Goal: Information Seeking & Learning: Learn about a topic

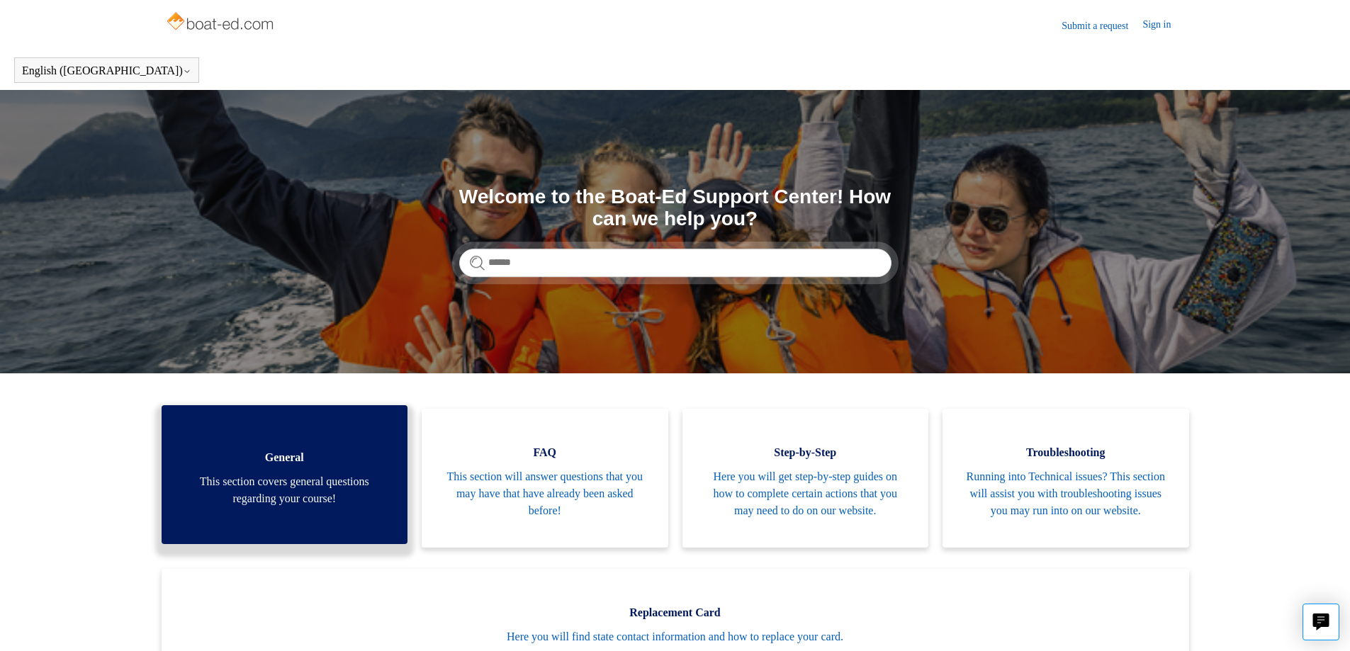
click at [306, 490] on span "This section covers general questions regarding your course!" at bounding box center [285, 491] width 204 height 34
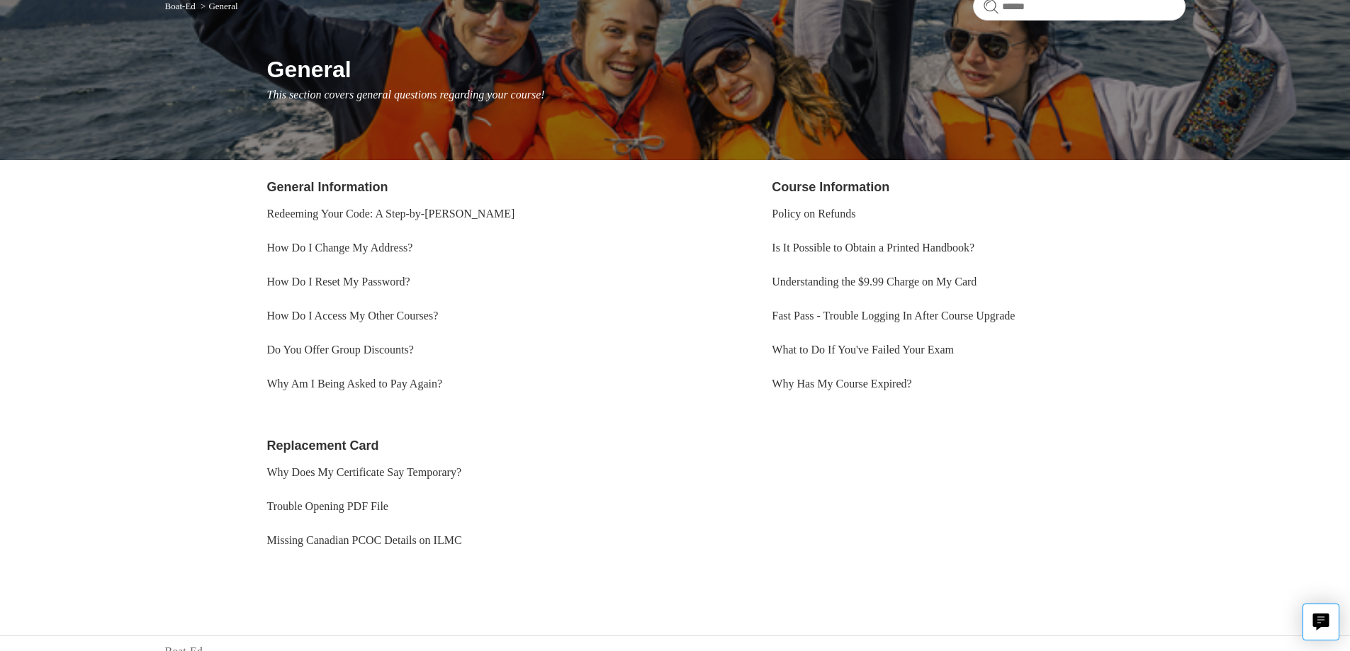
scroll to position [150, 0]
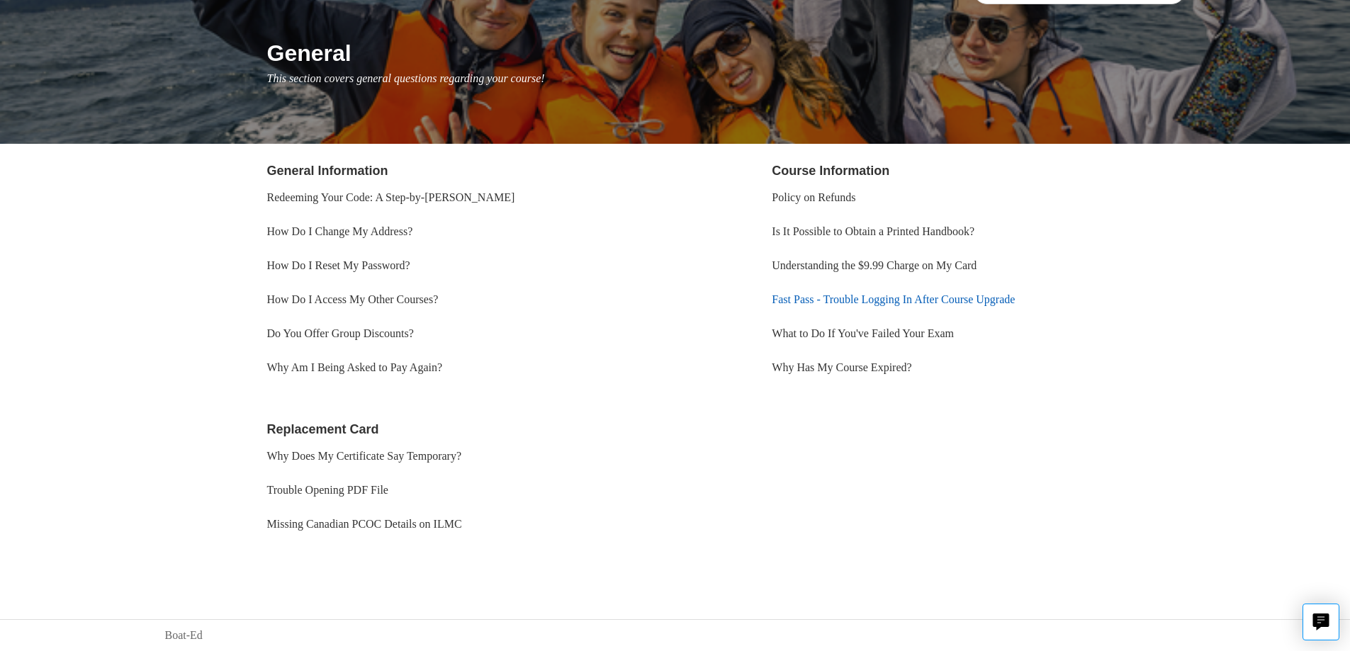
click at [928, 298] on link "Fast Pass - Trouble Logging In After Course Upgrade" at bounding box center [893, 299] width 243 height 12
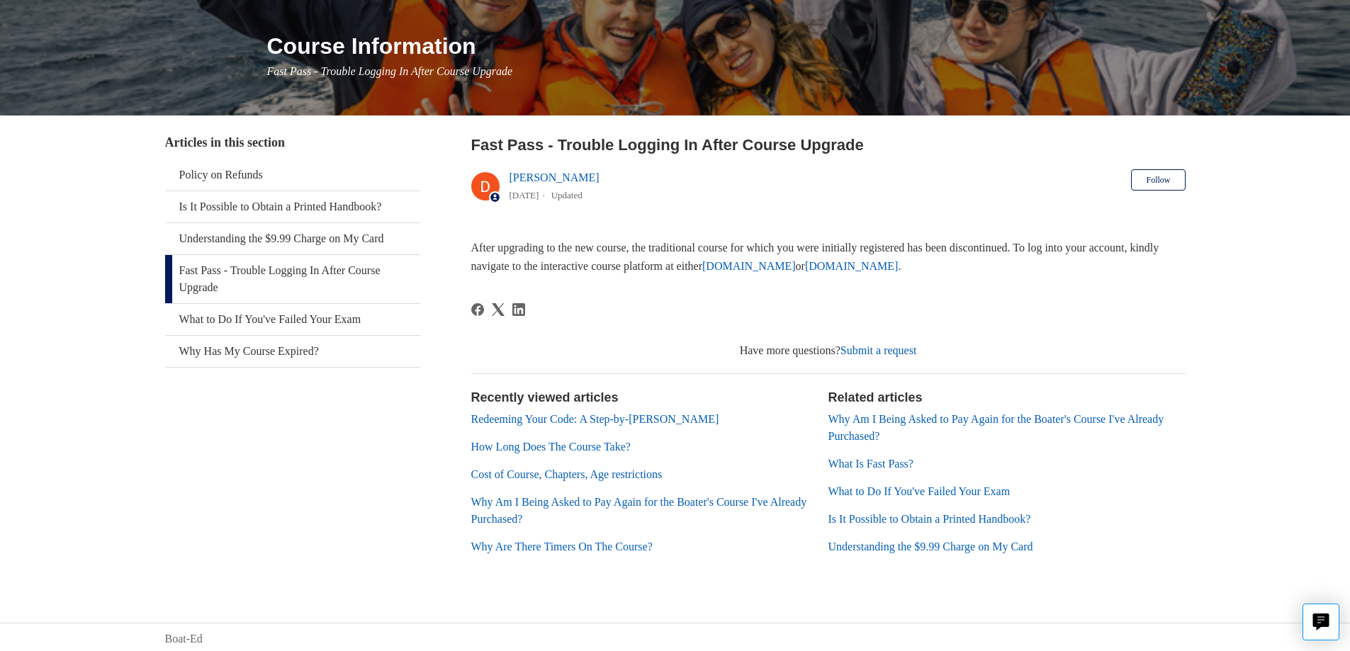
scroll to position [160, 0]
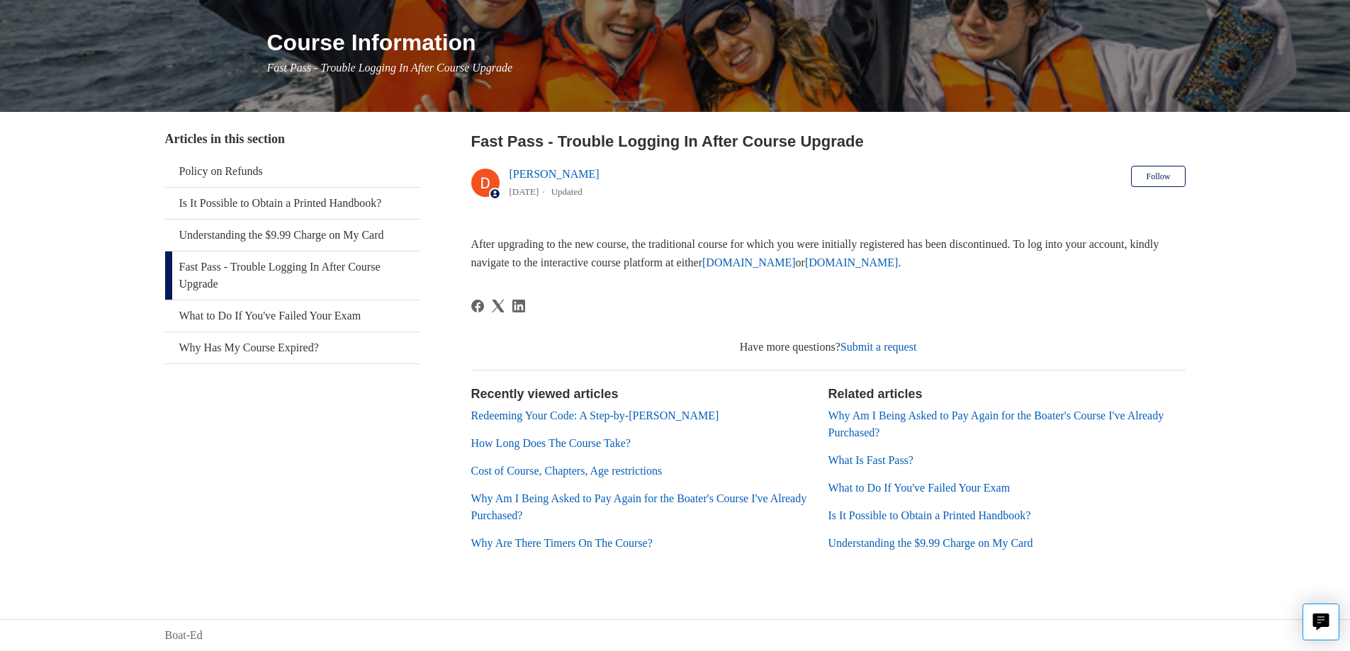
click at [888, 459] on link "What Is Fast Pass?" at bounding box center [871, 460] width 85 height 12
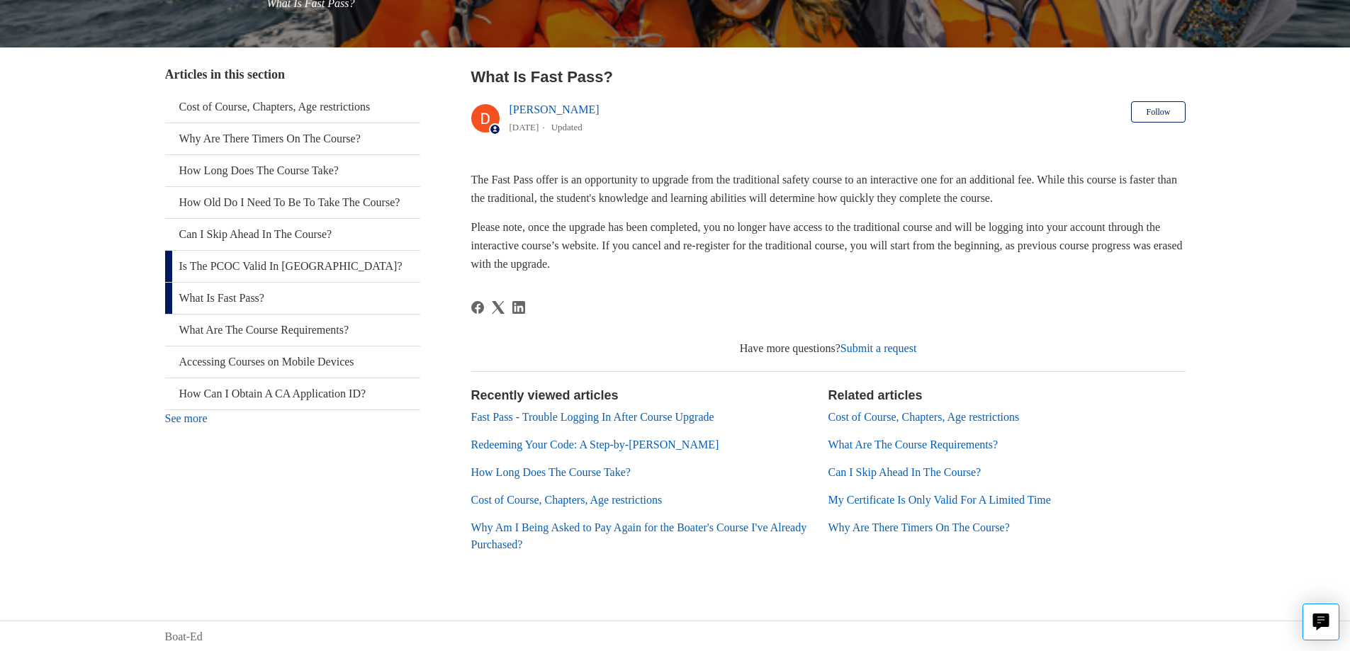
scroll to position [226, 0]
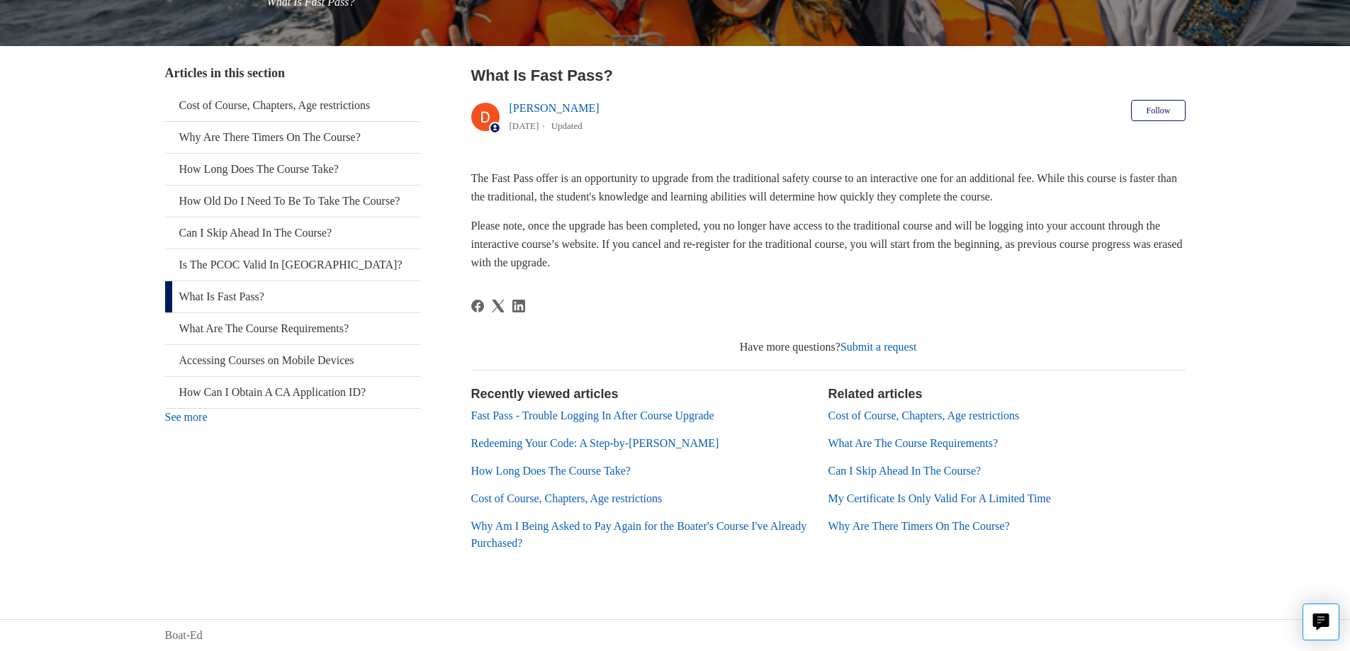
click at [912, 439] on link "What Are The Course Requirements?" at bounding box center [914, 443] width 170 height 12
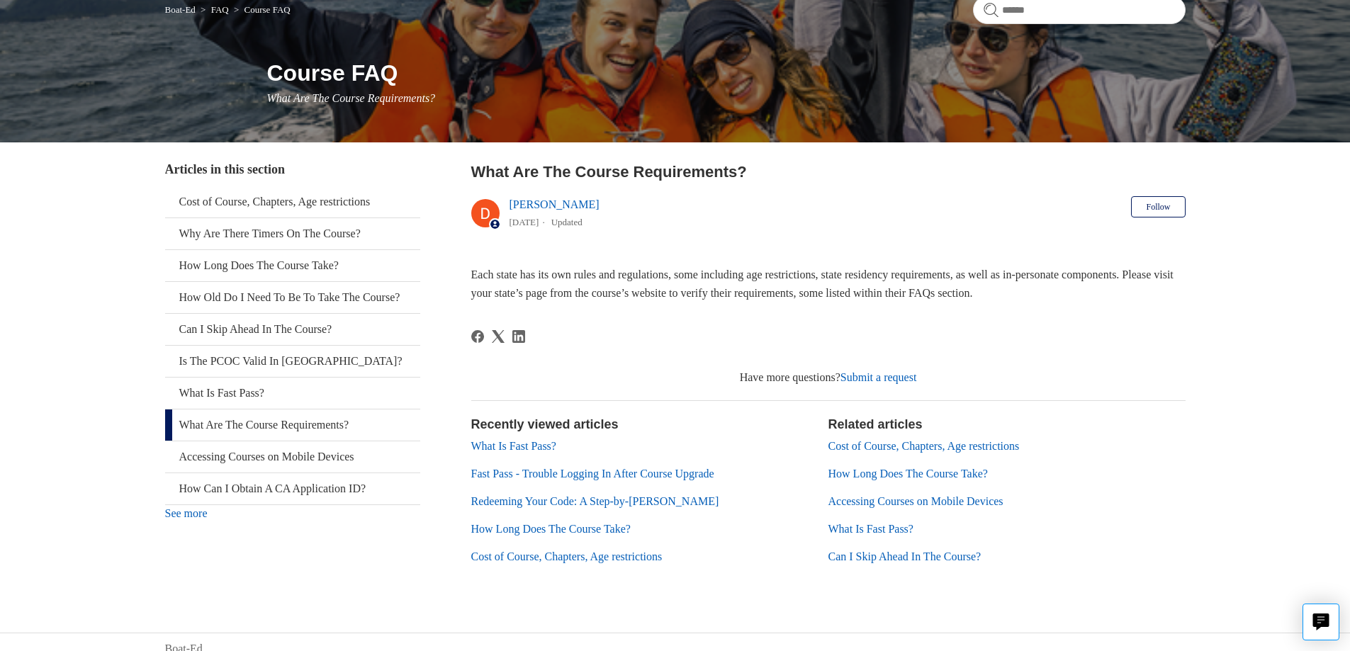
scroll to position [143, 0]
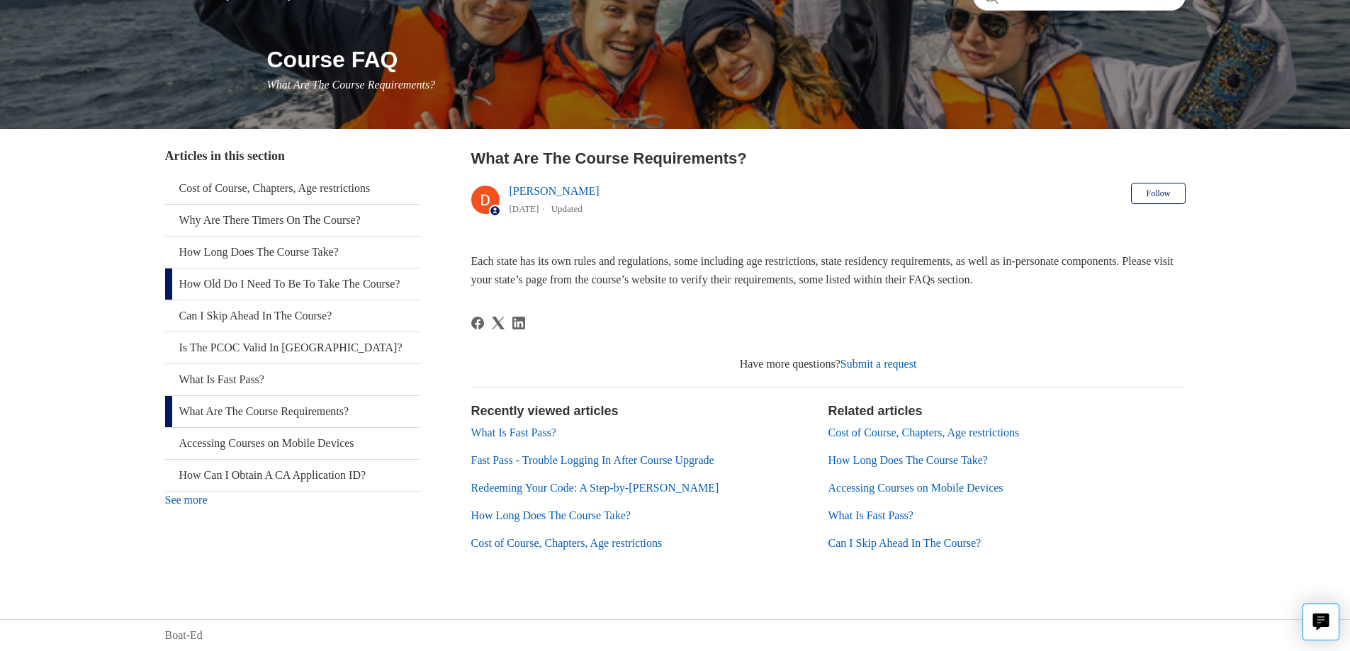
click at [318, 286] on link "How Old Do I Need To Be To Take The Course?" at bounding box center [292, 284] width 255 height 31
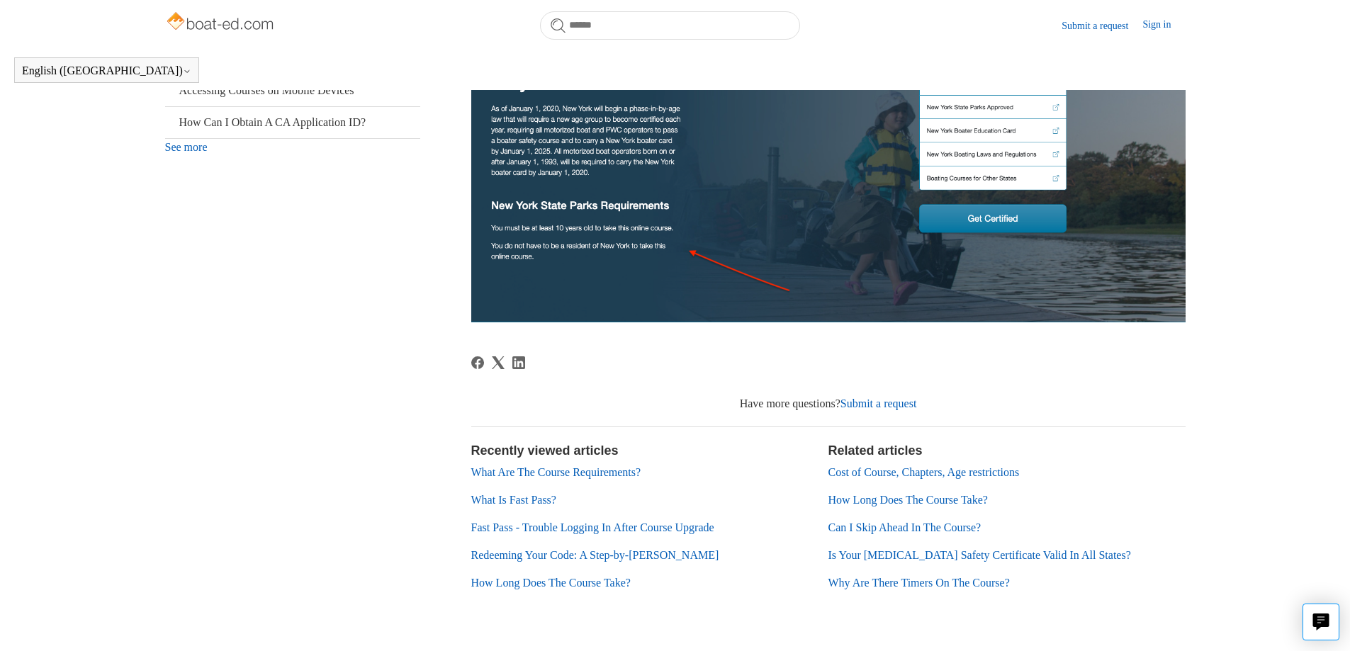
scroll to position [386, 0]
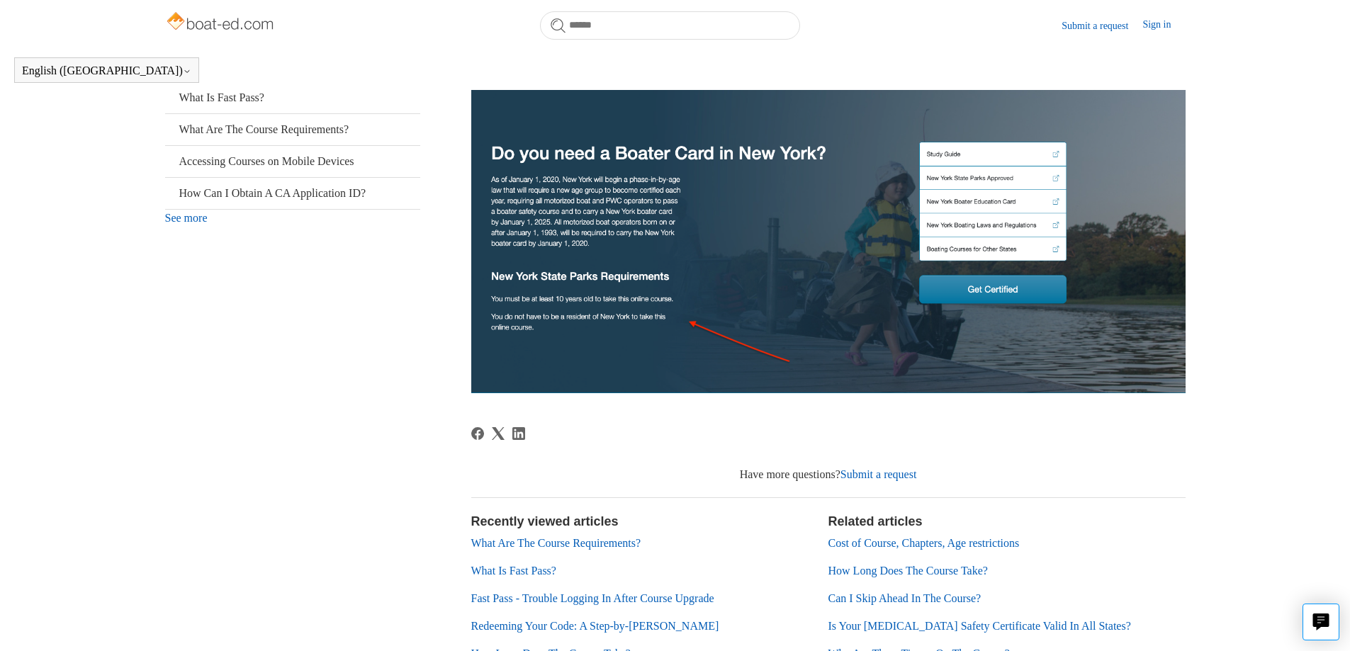
click at [1012, 290] on img at bounding box center [828, 206] width 715 height 376
click at [1012, 291] on img at bounding box center [828, 206] width 715 height 376
click at [1011, 286] on img at bounding box center [828, 206] width 715 height 376
click at [1004, 284] on img at bounding box center [828, 206] width 715 height 376
click at [962, 247] on img at bounding box center [828, 206] width 715 height 376
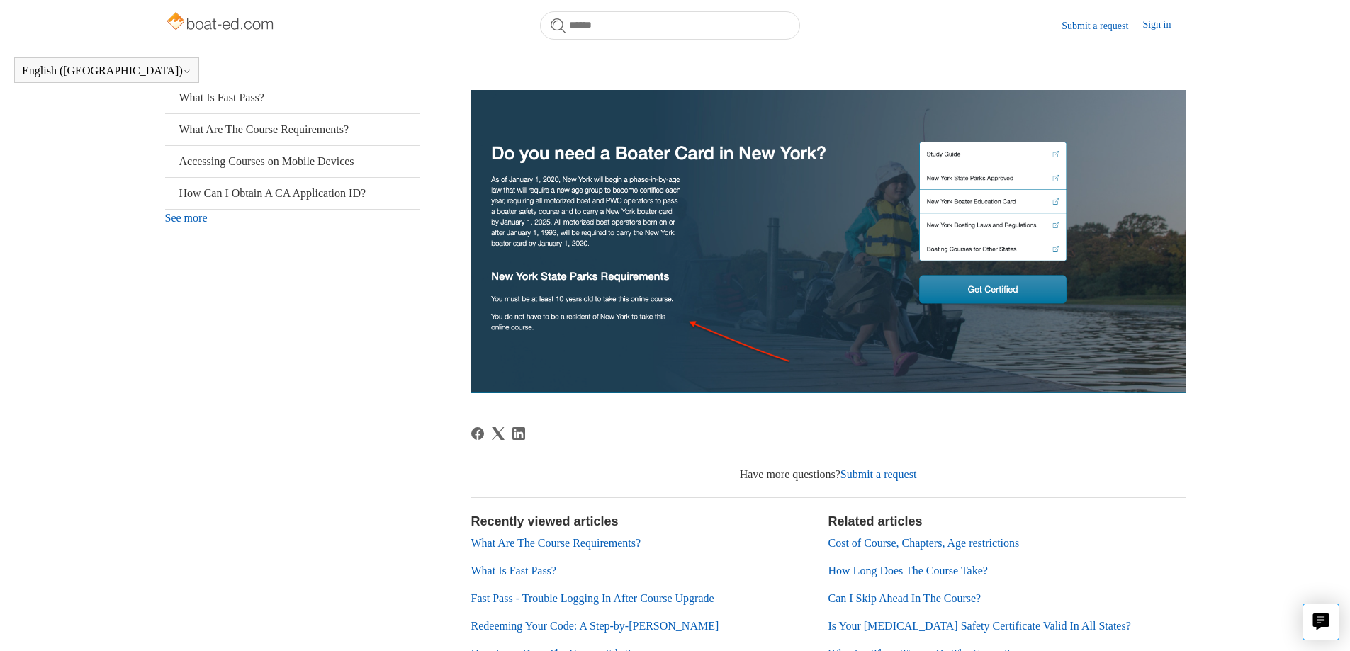
click at [968, 246] on img at bounding box center [828, 206] width 715 height 376
click at [1050, 251] on img at bounding box center [828, 206] width 715 height 376
click at [1048, 252] on img at bounding box center [828, 206] width 715 height 376
click at [1047, 252] on img at bounding box center [828, 206] width 715 height 376
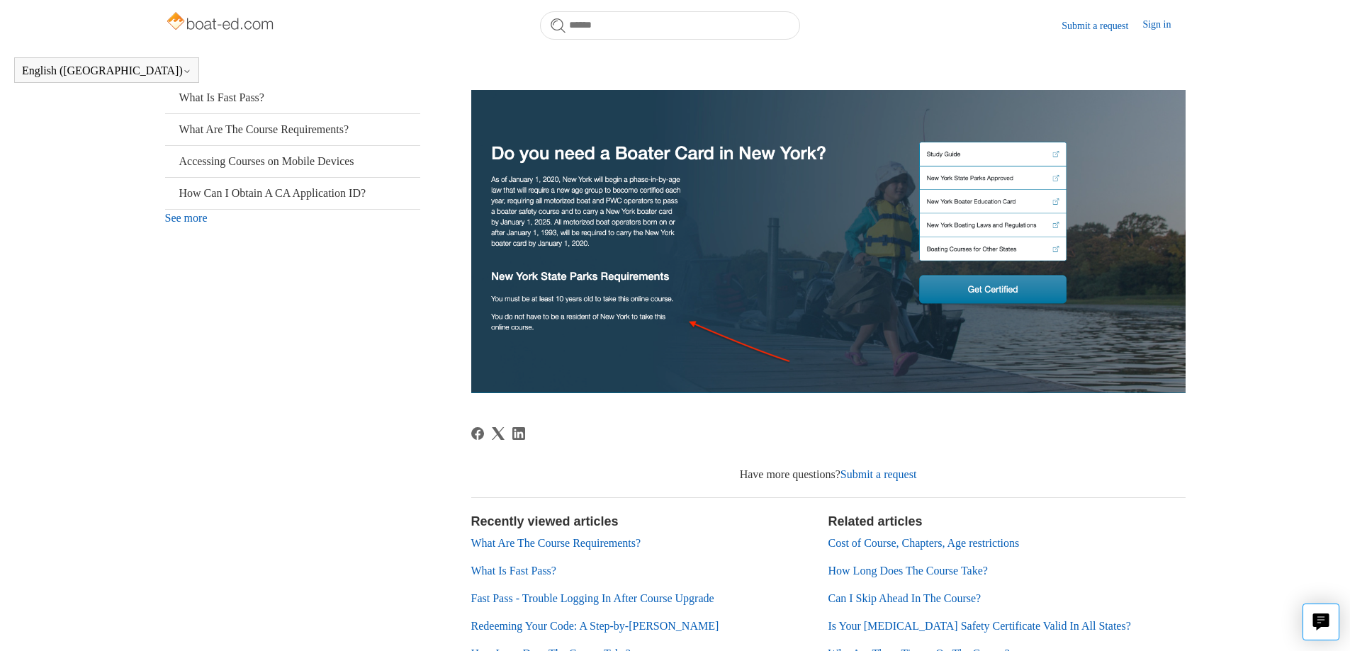
click at [1056, 249] on img at bounding box center [828, 206] width 715 height 376
click at [1056, 248] on img at bounding box center [828, 206] width 715 height 376
click at [1055, 251] on img at bounding box center [828, 206] width 715 height 376
click at [989, 244] on img at bounding box center [828, 206] width 715 height 376
click at [1058, 250] on img at bounding box center [828, 206] width 715 height 376
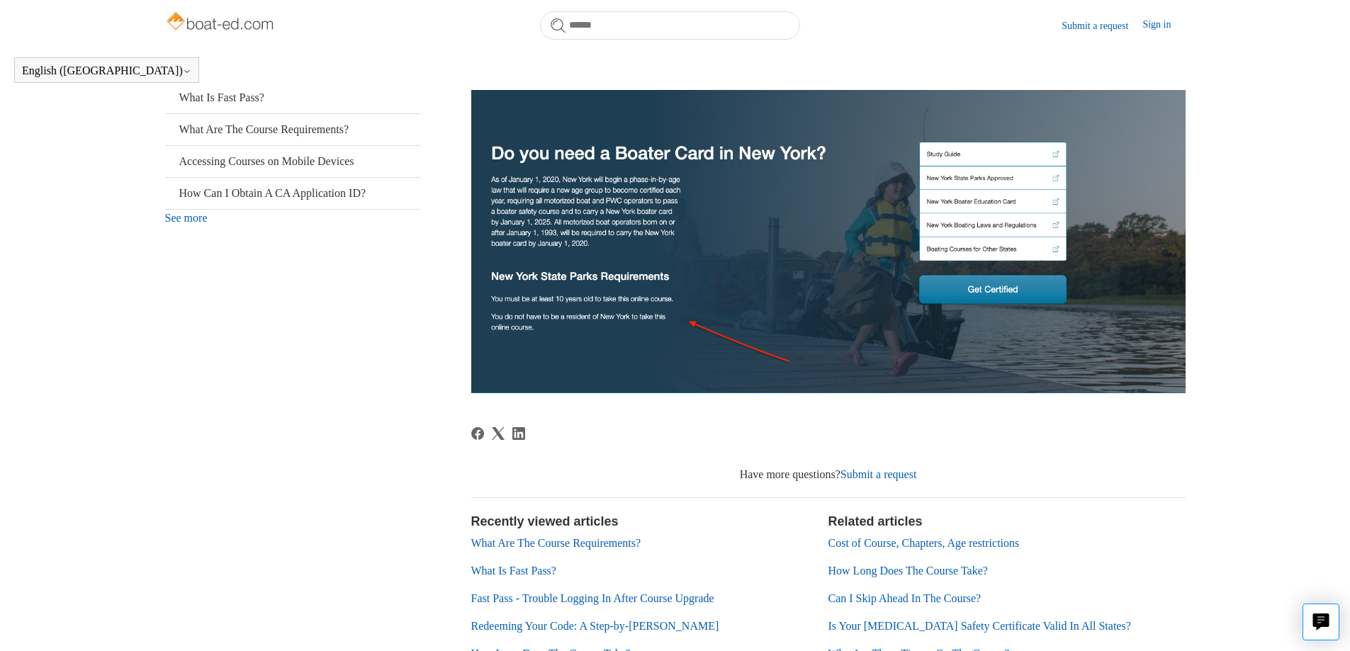
click at [1058, 252] on img at bounding box center [828, 206] width 715 height 376
click at [1058, 254] on img at bounding box center [828, 206] width 715 height 376
click at [1057, 257] on img at bounding box center [828, 206] width 715 height 376
click at [1056, 257] on img at bounding box center [828, 206] width 715 height 376
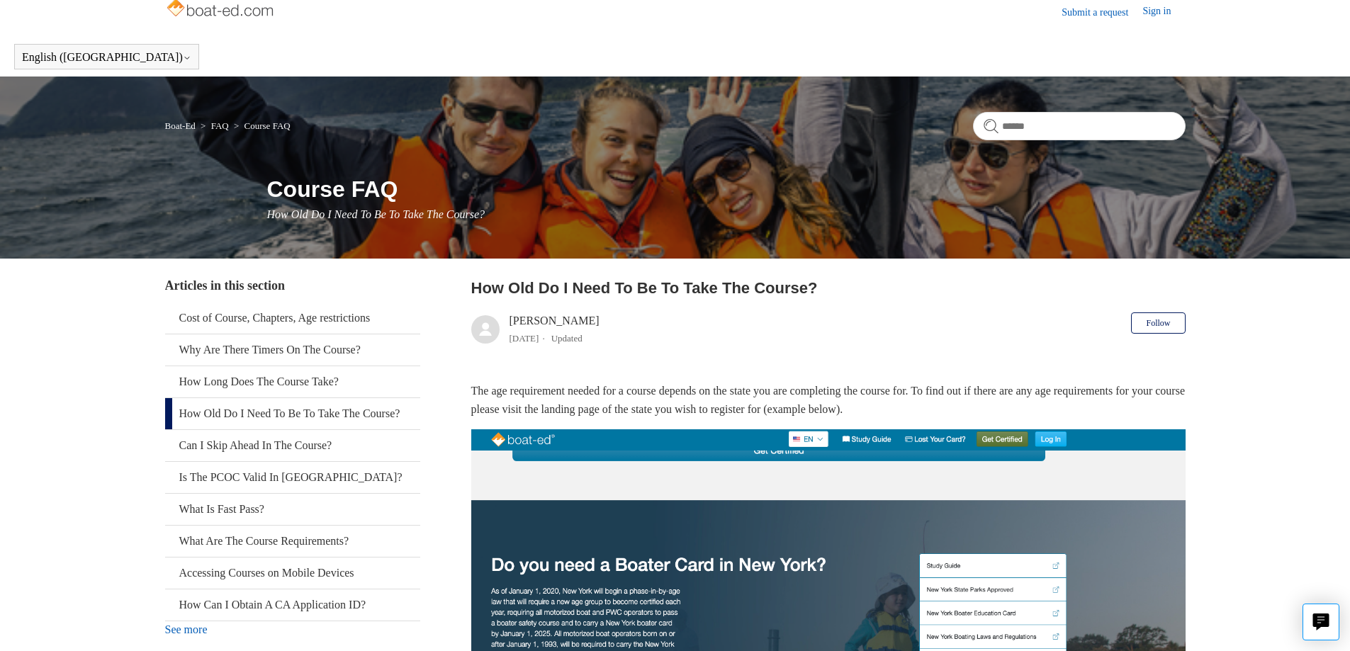
scroll to position [0, 0]
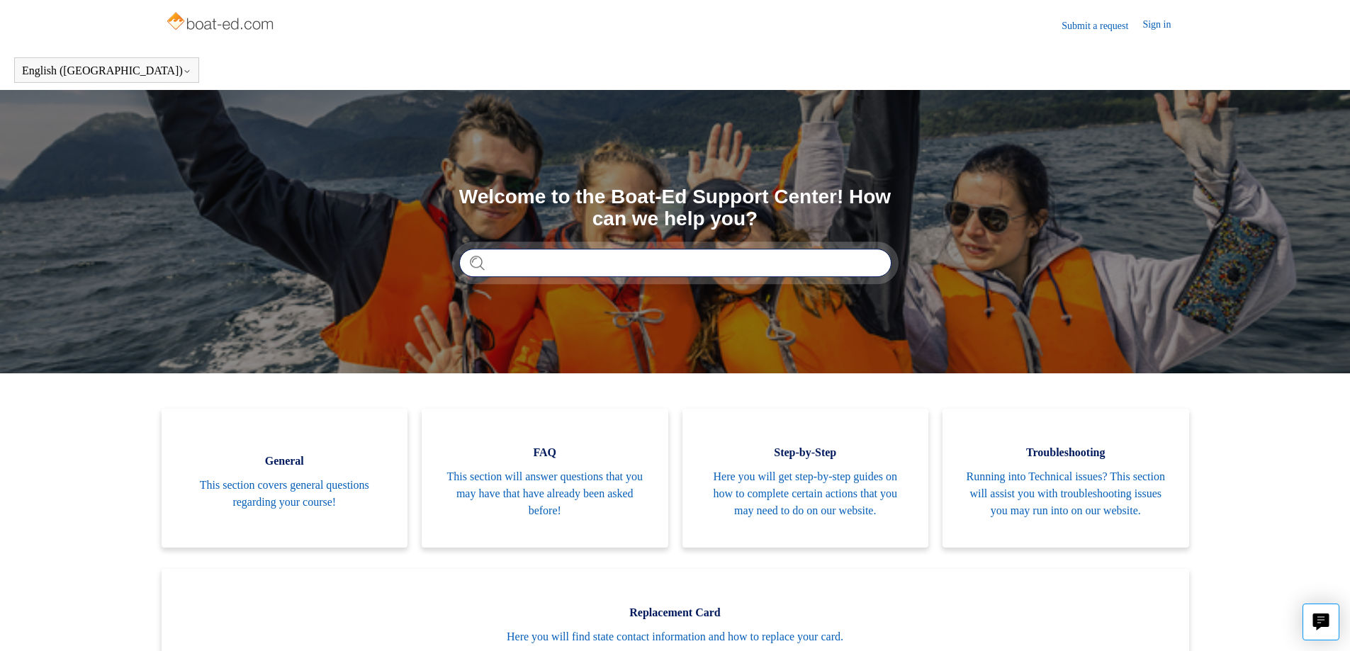
click at [488, 264] on input "Search" at bounding box center [675, 263] width 432 height 28
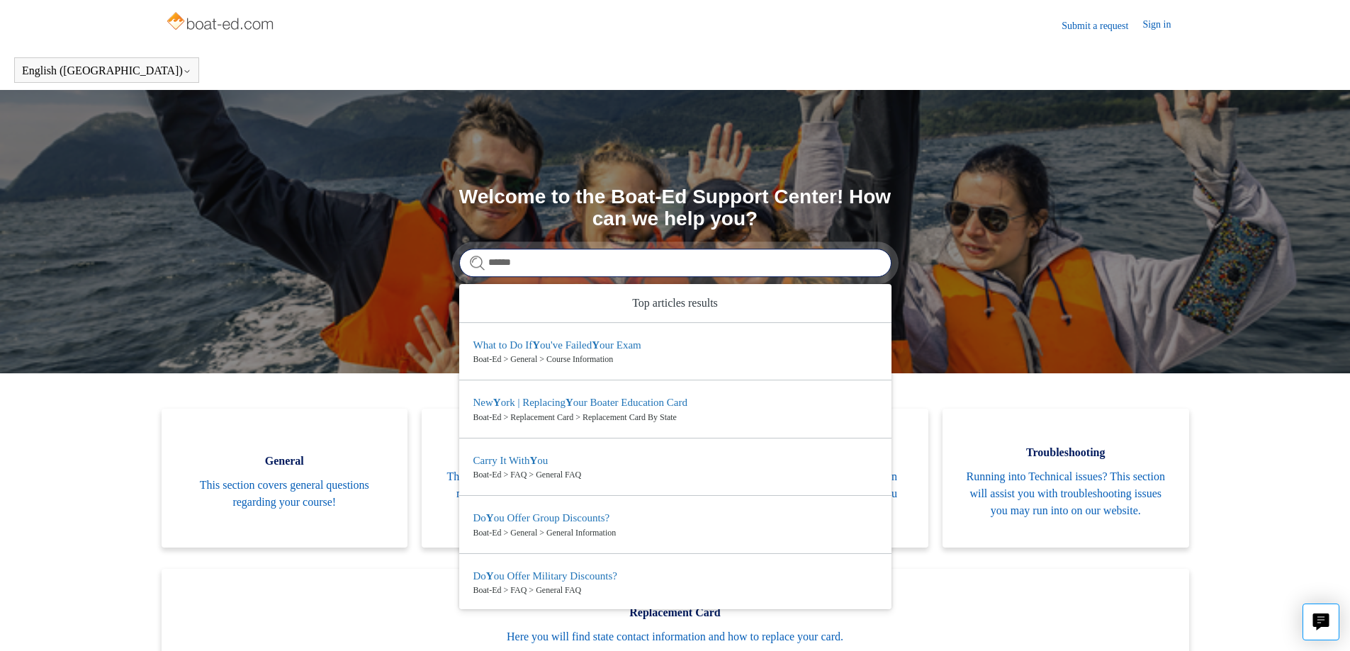
drag, startPoint x: 519, startPoint y: 267, endPoint x: 510, endPoint y: 263, distance: 9.5
click at [510, 264] on input "******" at bounding box center [675, 263] width 432 height 28
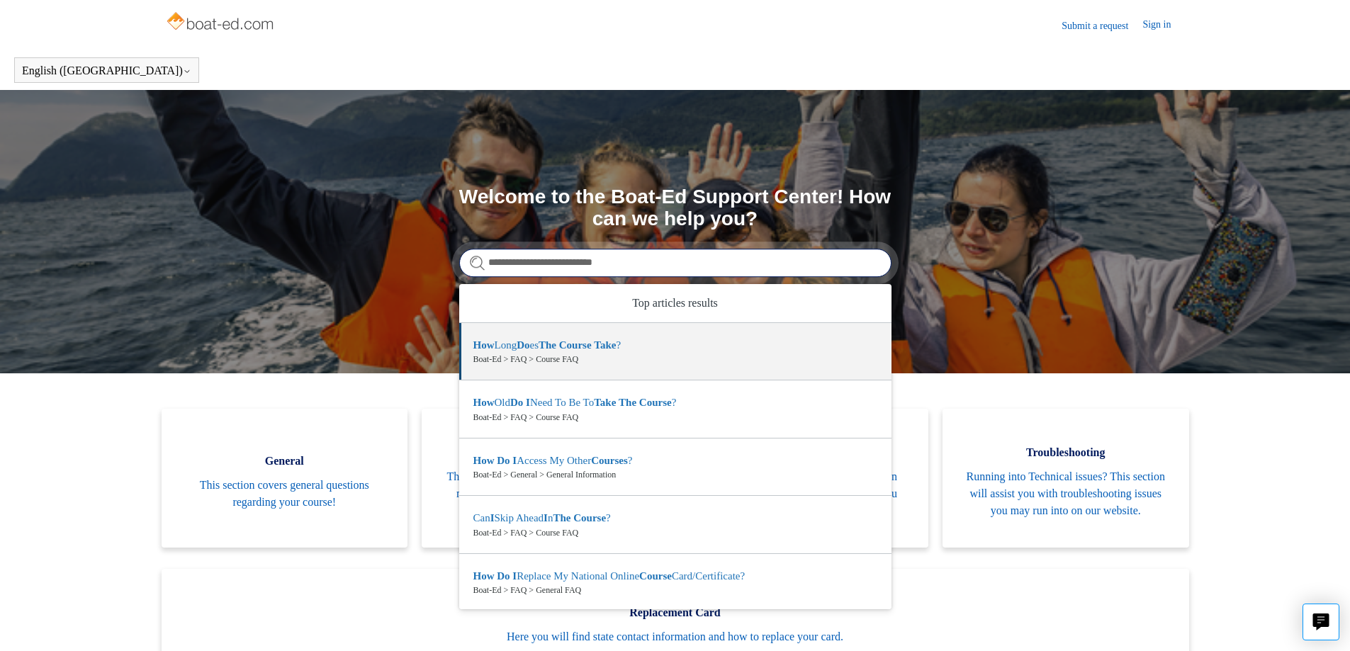
drag, startPoint x: 619, startPoint y: 264, endPoint x: 610, endPoint y: 266, distance: 8.6
click at [610, 266] on input "**********" at bounding box center [675, 263] width 432 height 28
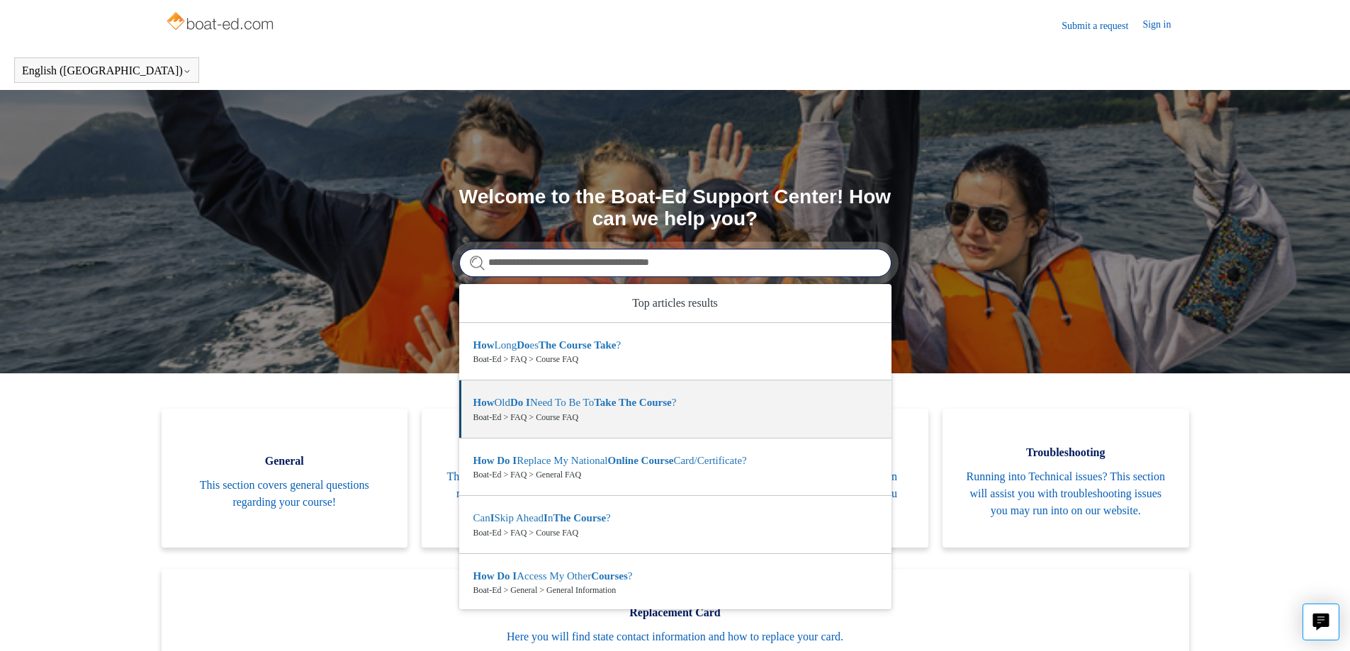
type input "**********"
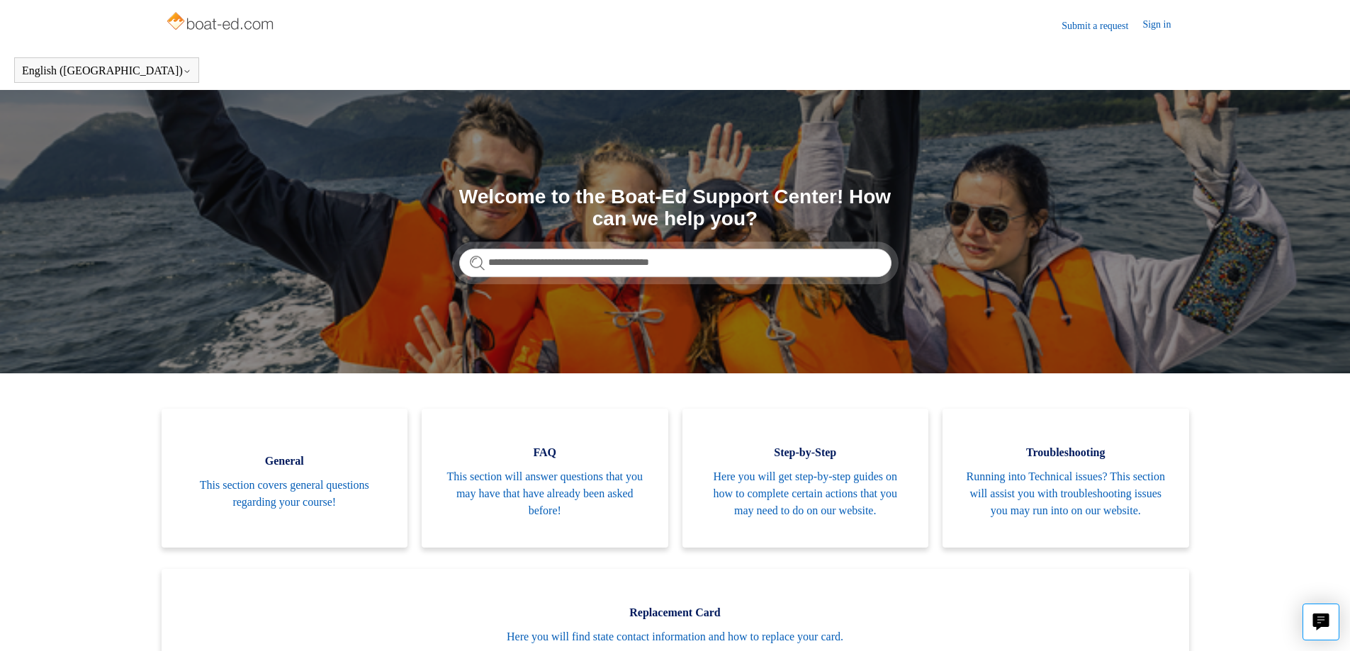
click at [476, 263] on form "**********" at bounding box center [675, 263] width 432 height 28
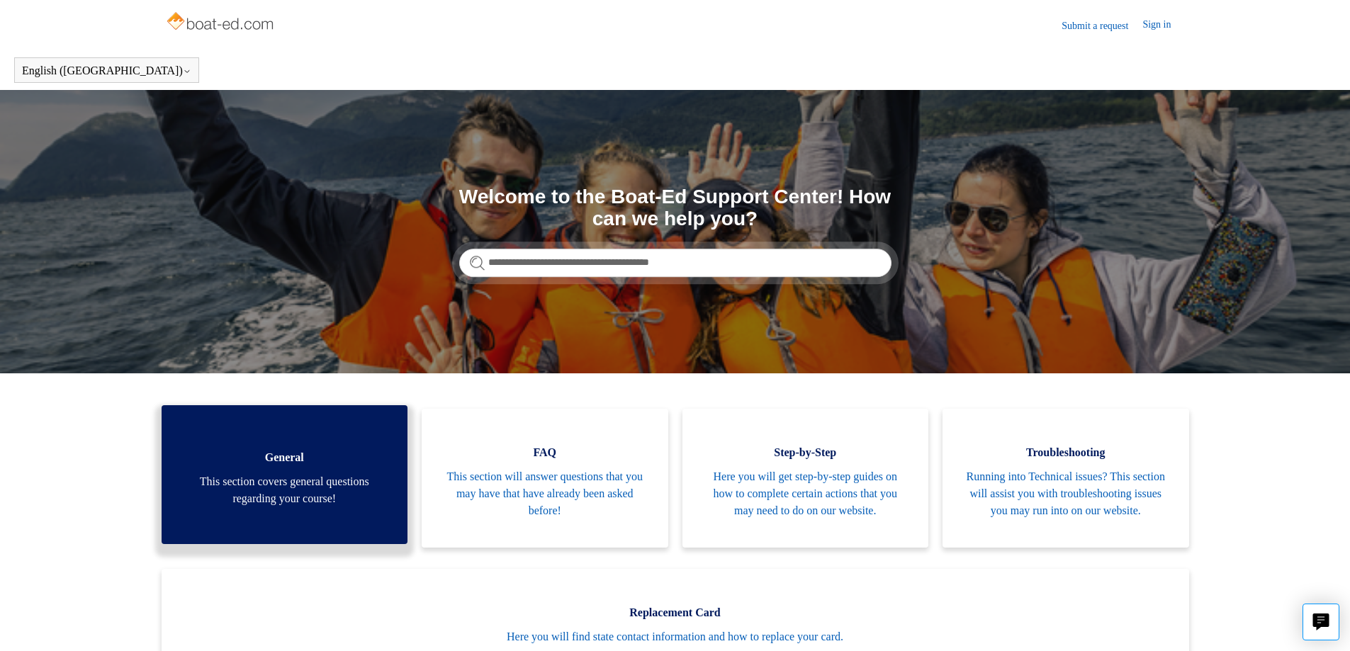
click at [313, 488] on span "This section covers general questions regarding your course!" at bounding box center [285, 491] width 204 height 34
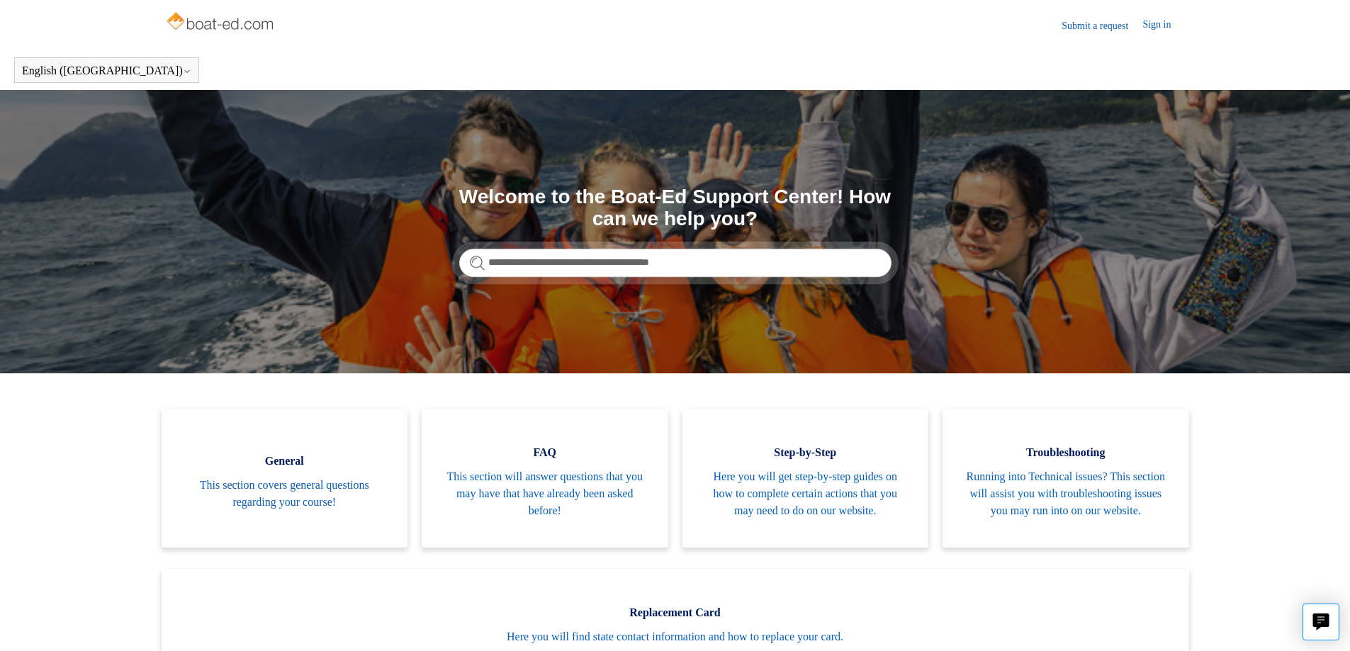
click at [479, 264] on form "**********" at bounding box center [675, 263] width 432 height 28
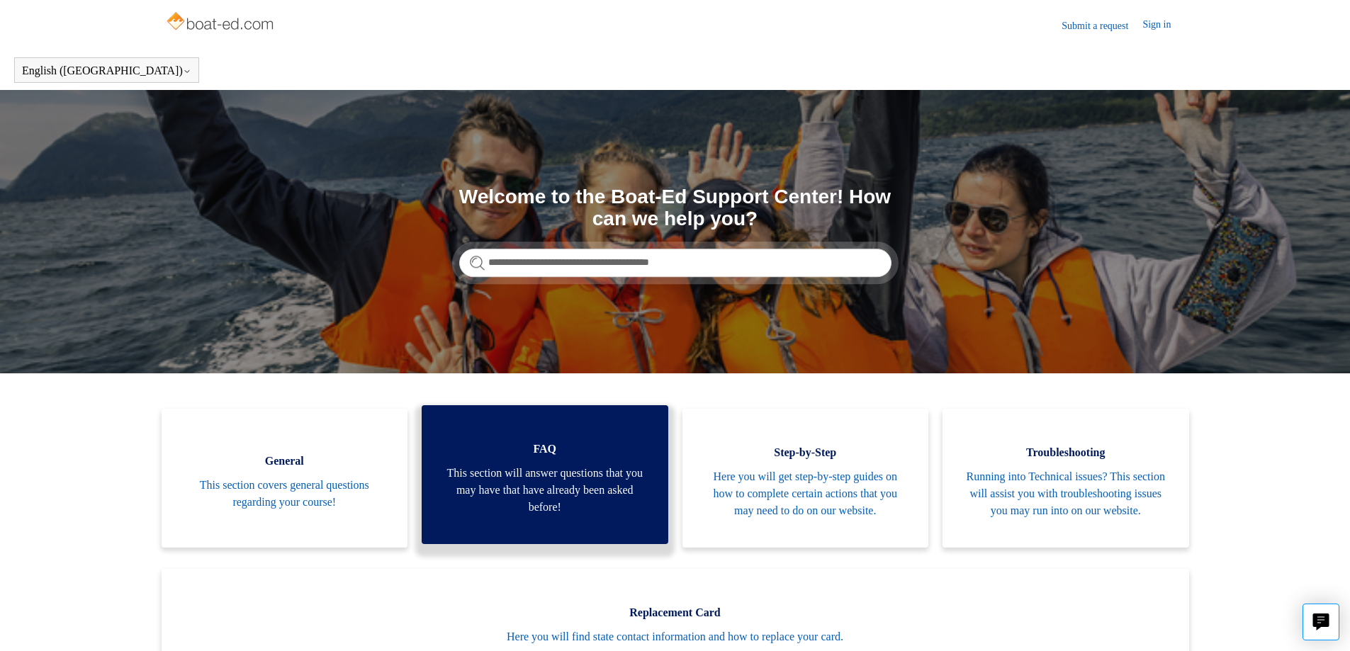
click at [542, 491] on span "This section will answer questions that you may have that have already been ask…" at bounding box center [545, 490] width 204 height 51
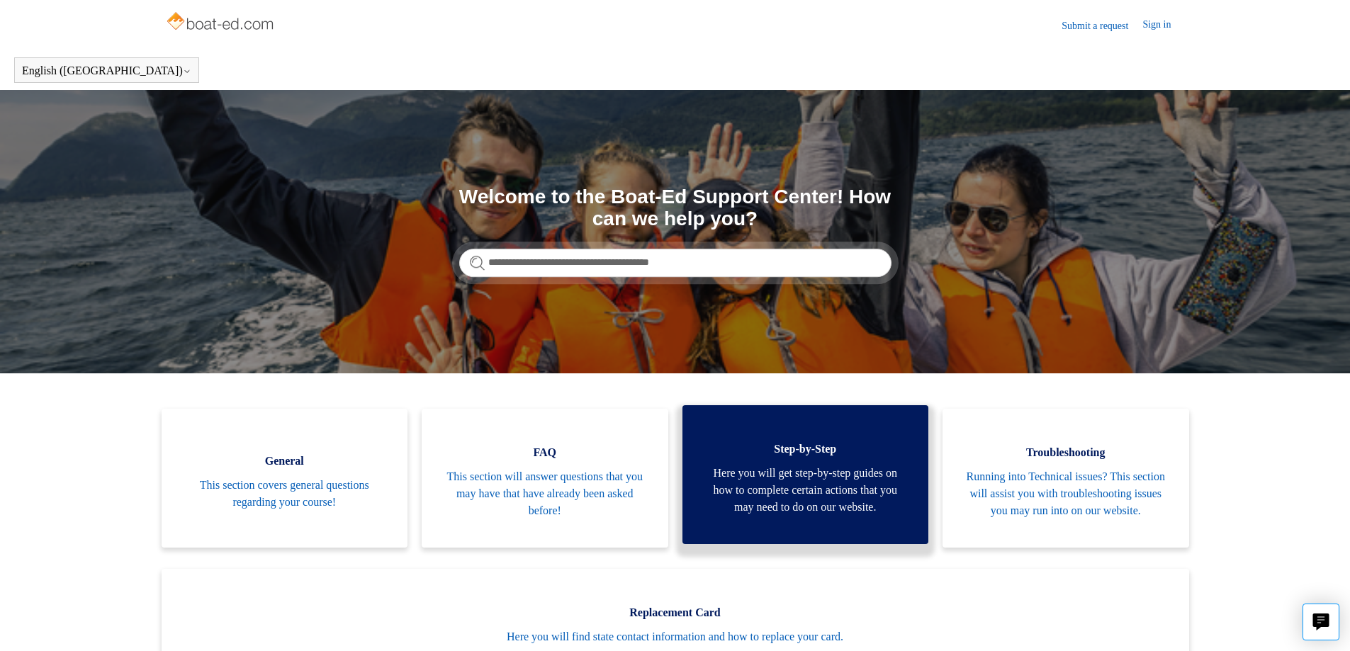
click at [814, 458] on span "Step-by-Step" at bounding box center [806, 449] width 204 height 17
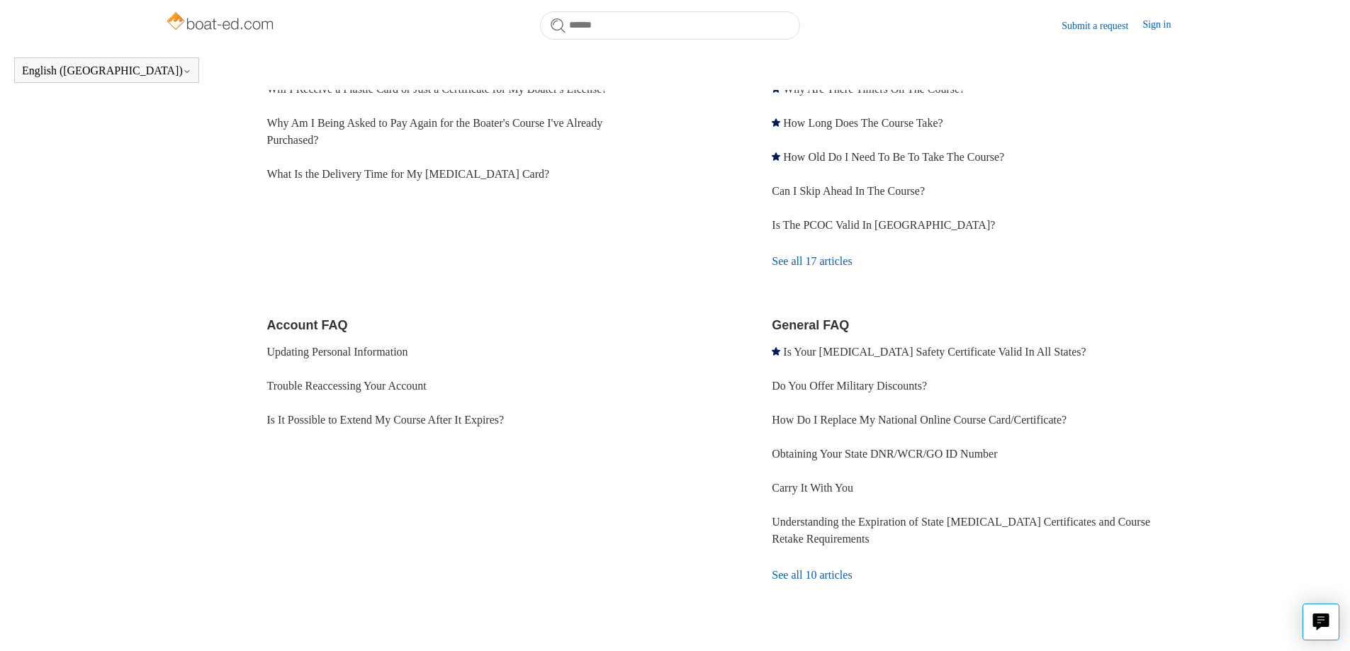
scroll to position [306, 0]
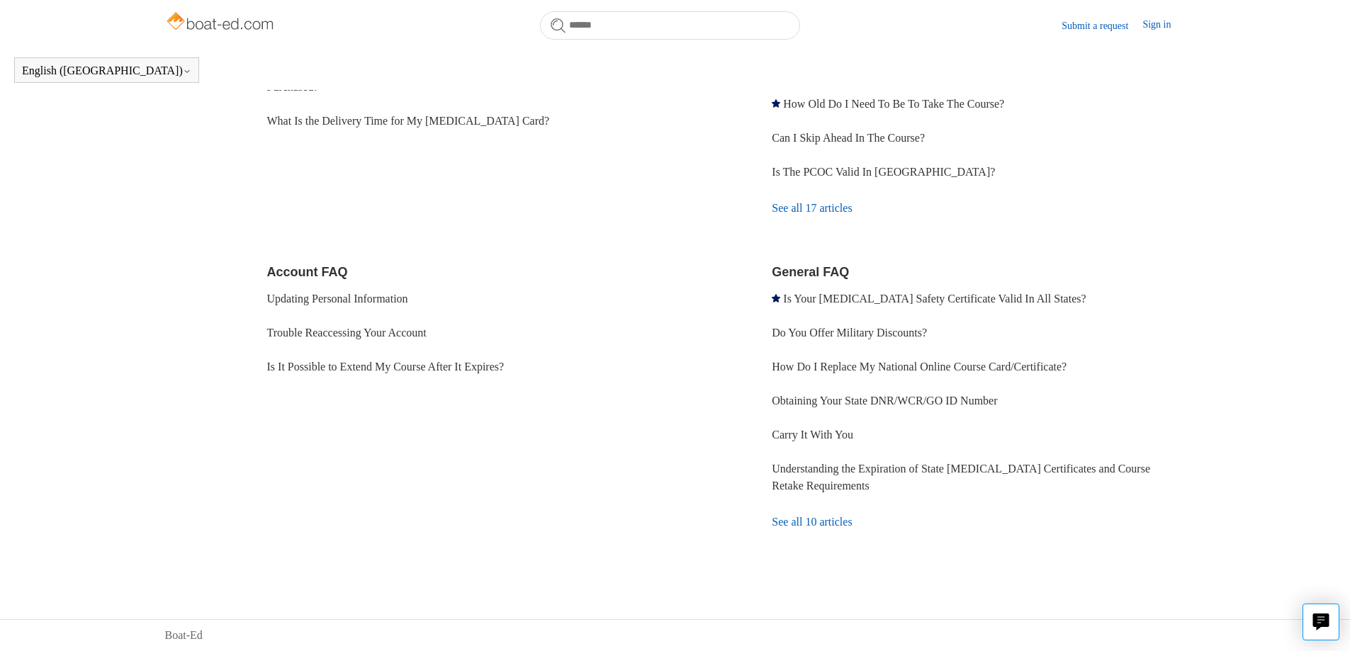
click at [835, 525] on link "See all 10 articles" at bounding box center [978, 522] width 413 height 38
